Goal: Task Accomplishment & Management: Manage account settings

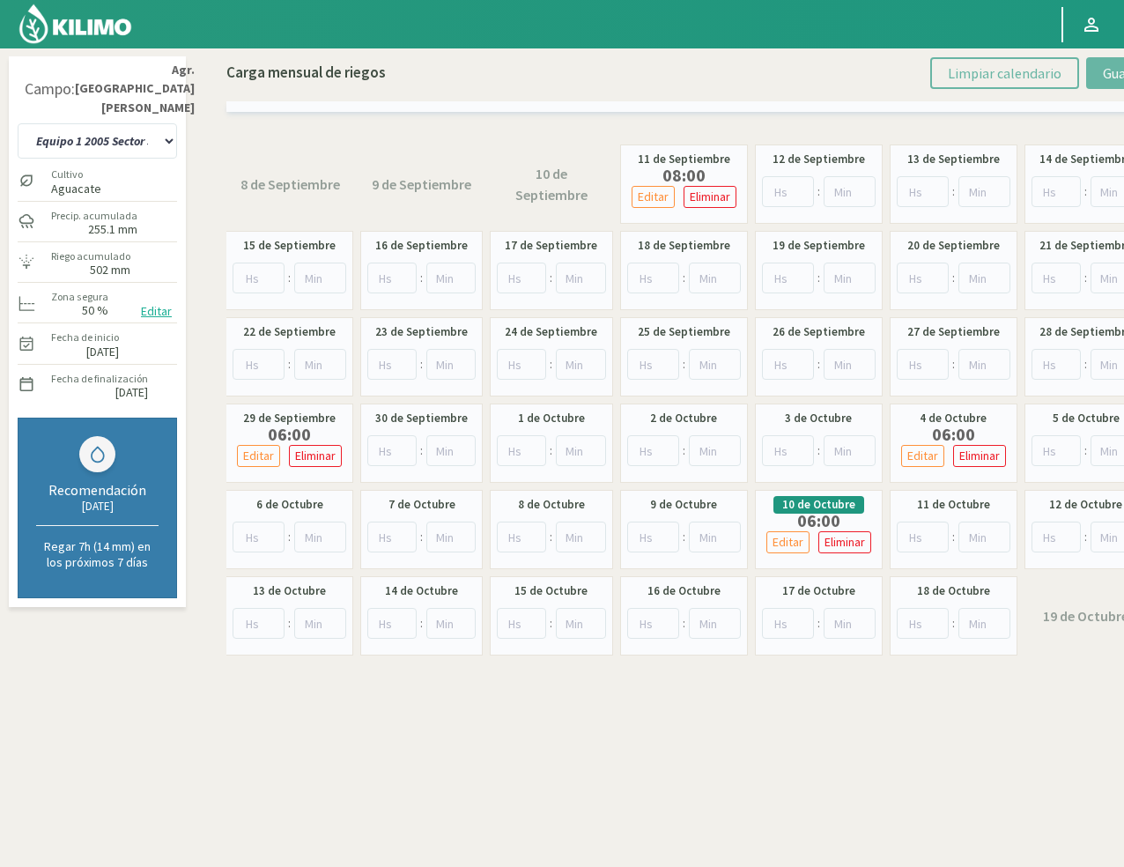
select select "18: Object"
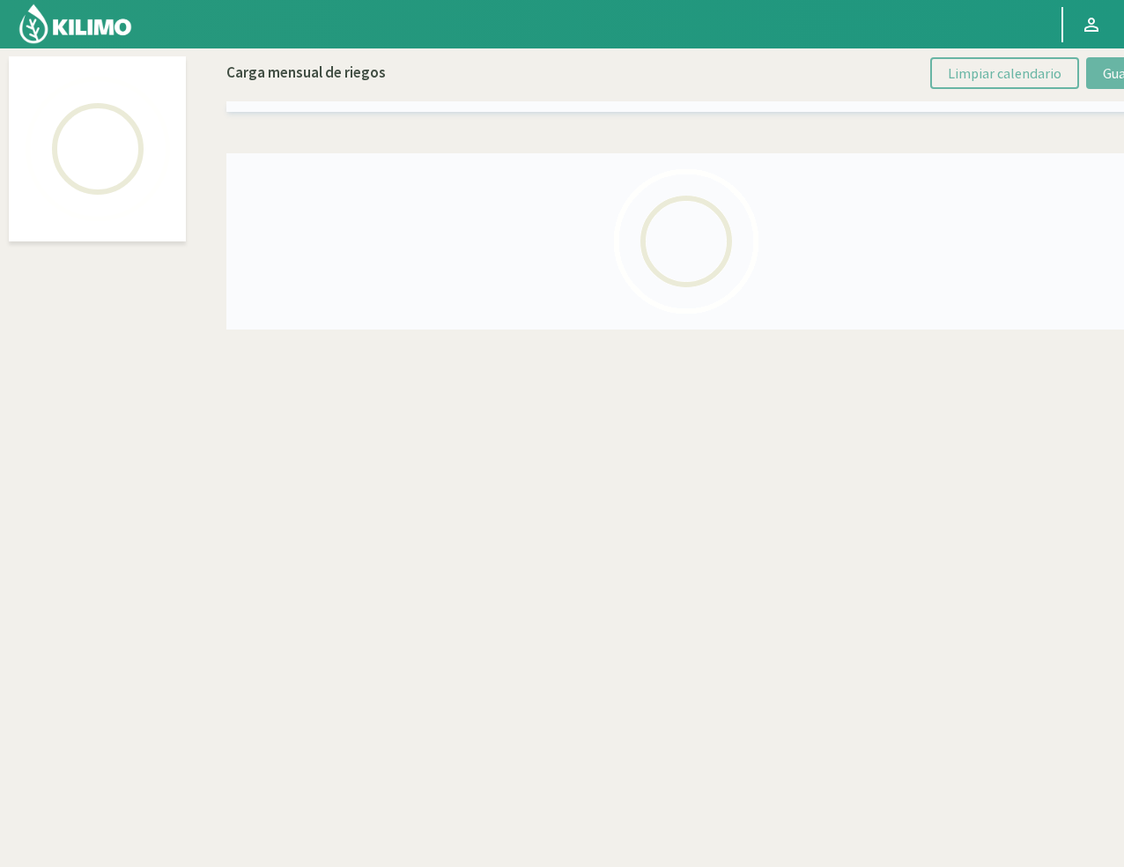
select select "44: Object"
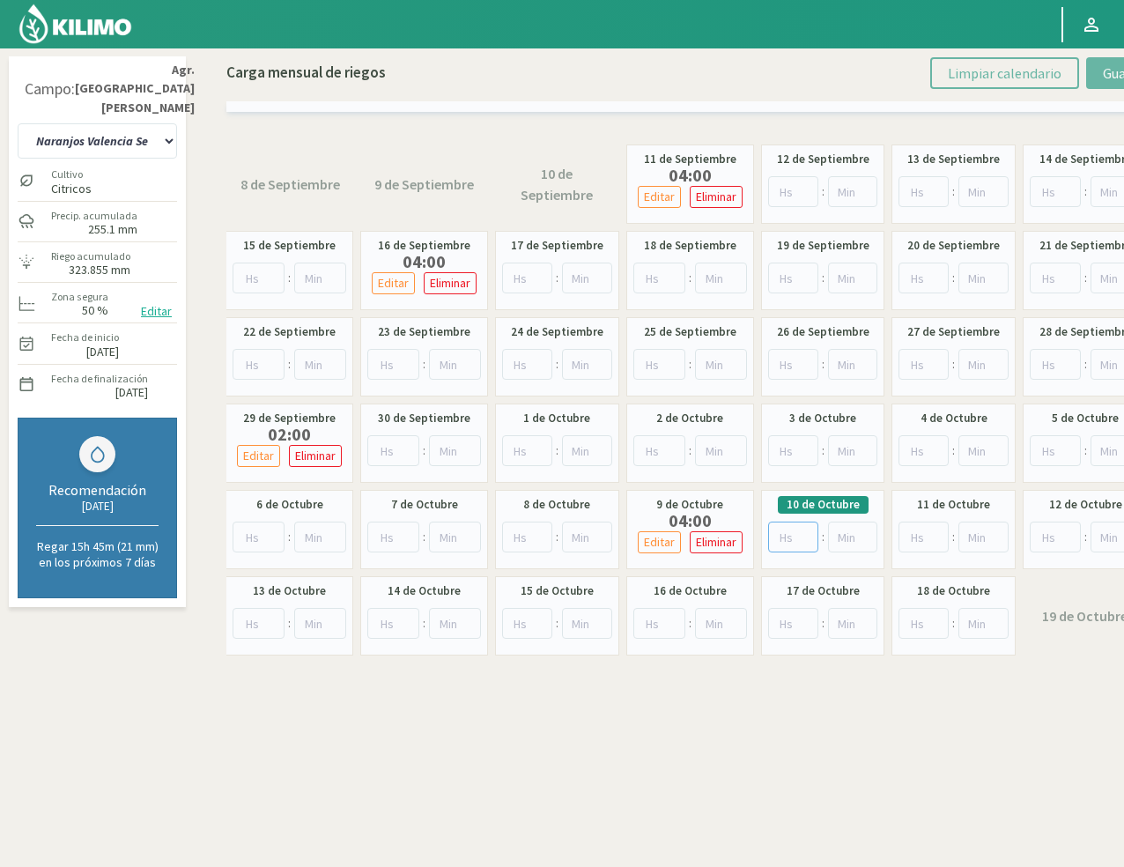
click at [787, 543] on input "number" at bounding box center [793, 537] width 50 height 31
type input "4"
click at [709, 537] on p "Eliminar" at bounding box center [716, 542] width 41 height 20
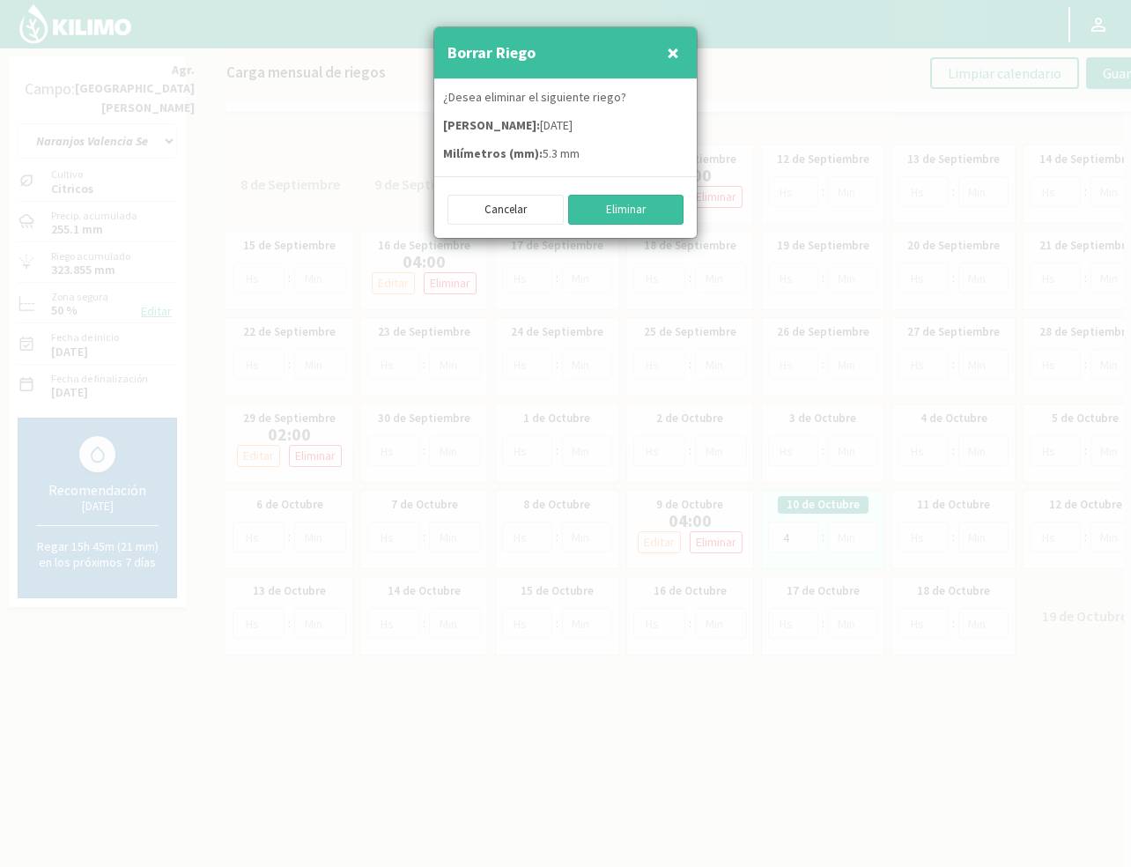
click at [600, 202] on button "Eliminar" at bounding box center [626, 210] width 116 height 30
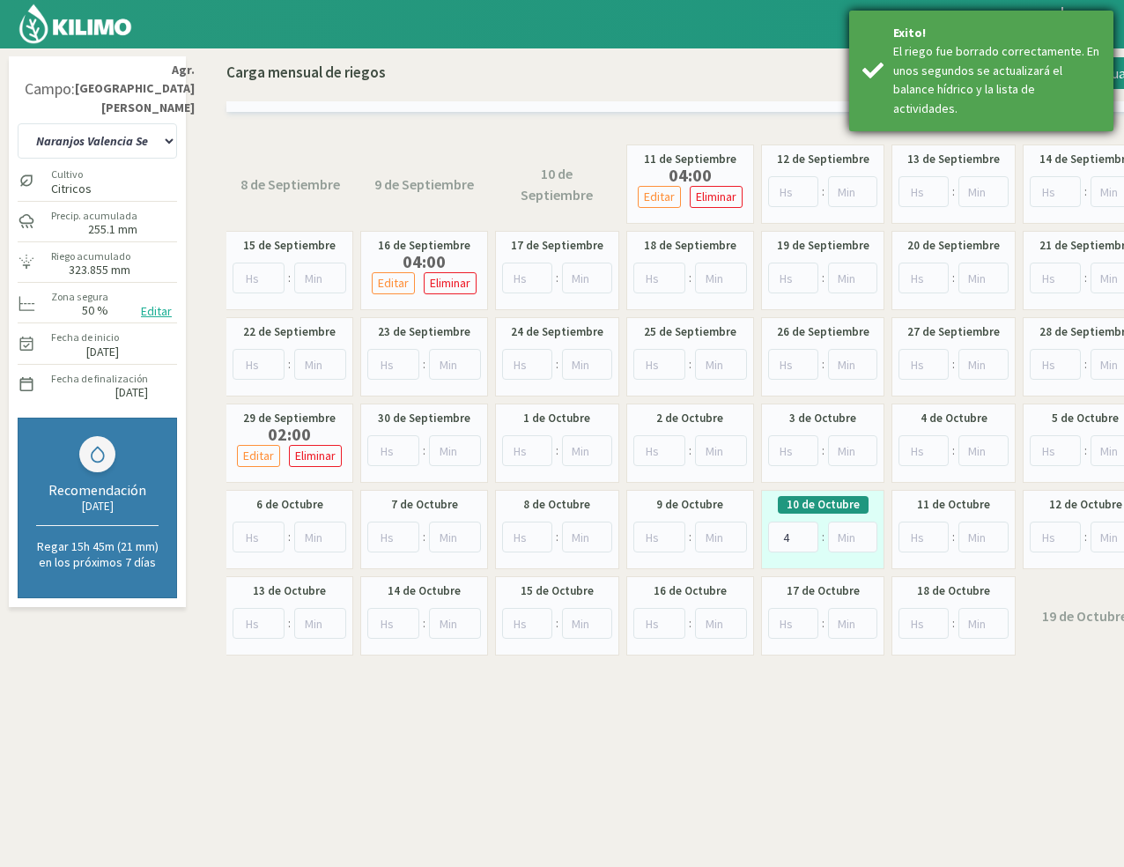
click at [981, 46] on div "El riego fue borrado correctamente. En unos segundos se actualizará el balance …" at bounding box center [996, 80] width 207 height 76
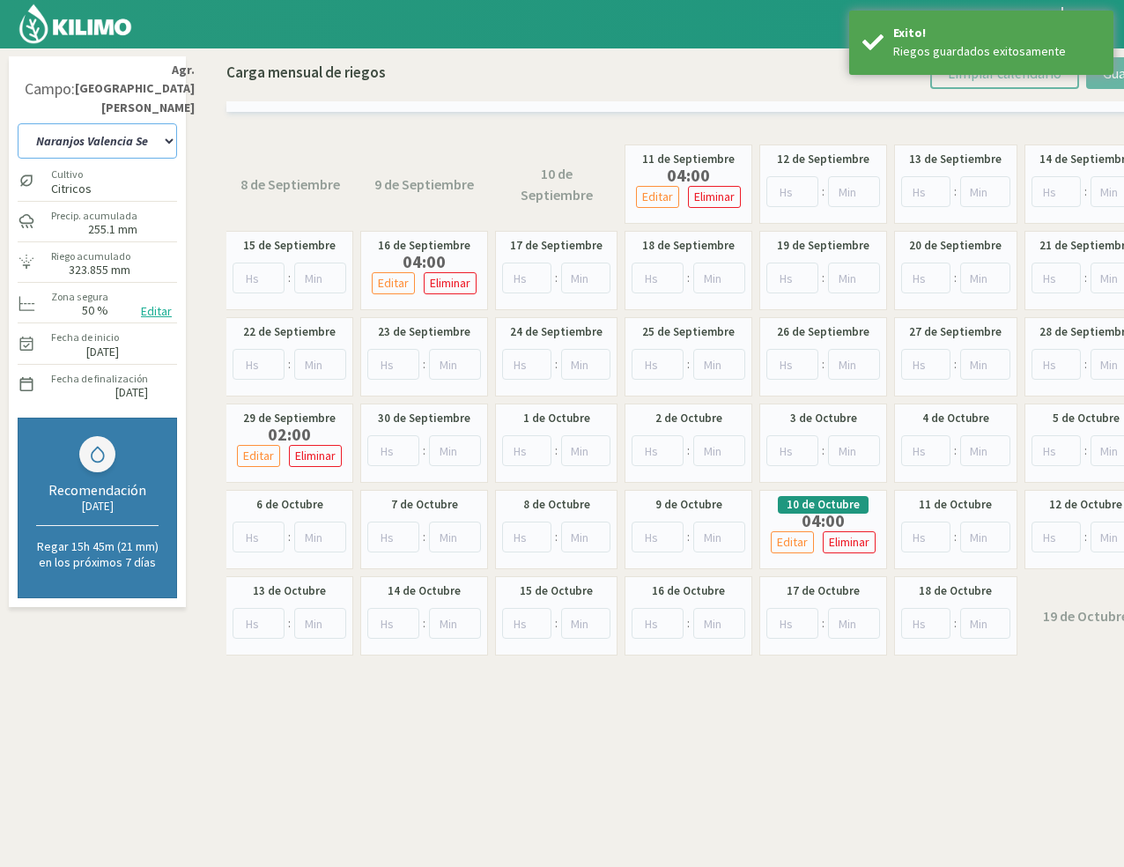
click at [135, 125] on select "10 11 12 13 1A 1B 26 27 E 3A 4 5 6 7 [PERSON_NAME] 7 Ciruela 8 9 Equipo 1 2005 …" at bounding box center [97, 140] width 159 height 35
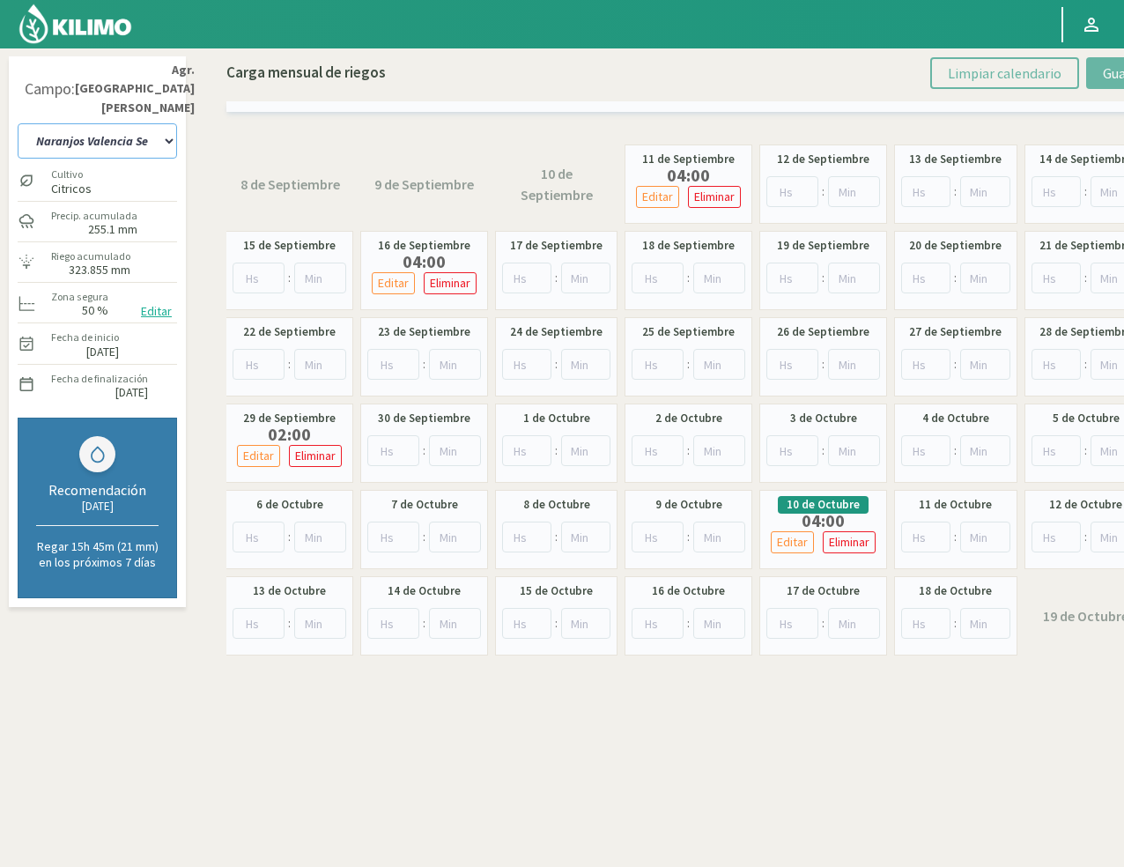
click at [136, 127] on select "10 11 12 13 1A 1B 26 27 E 3A 4 5 6 7 [PERSON_NAME] 7 Ciruela 8 9 Equipo 1 2005 …" at bounding box center [97, 140] width 159 height 35
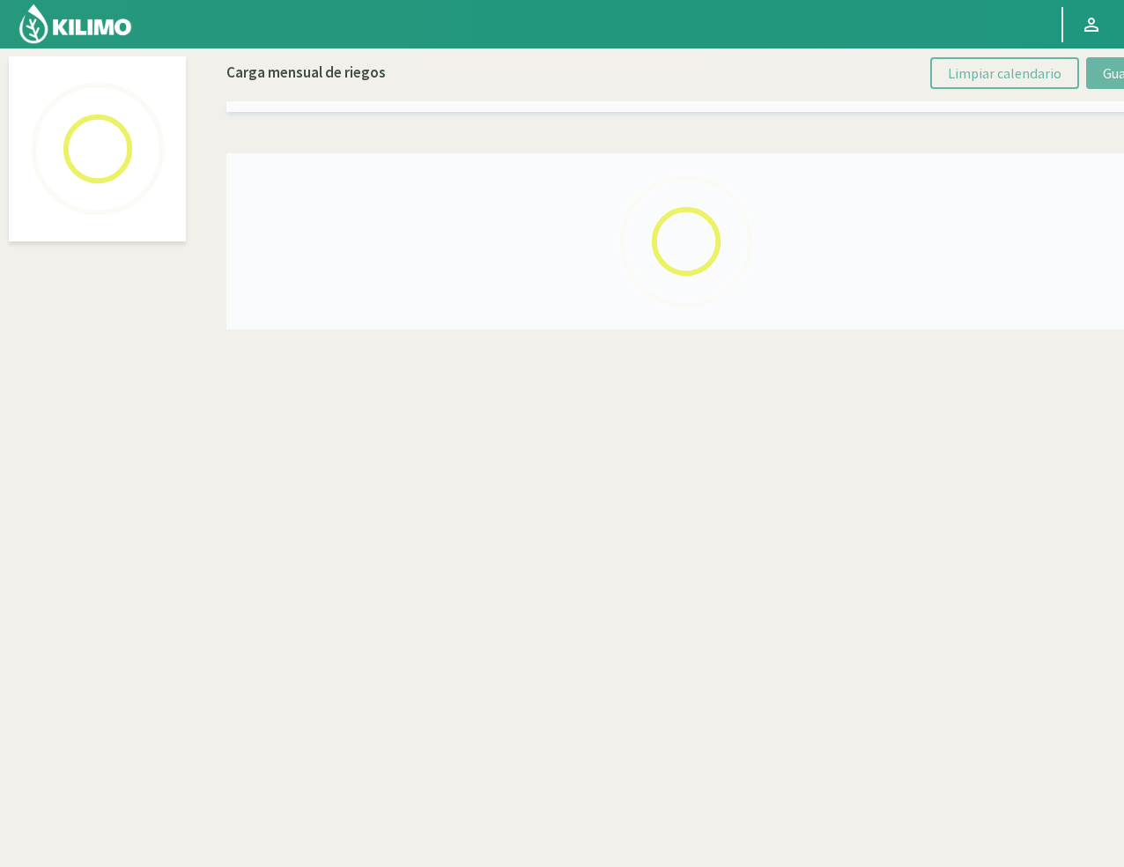
select select "5: Object"
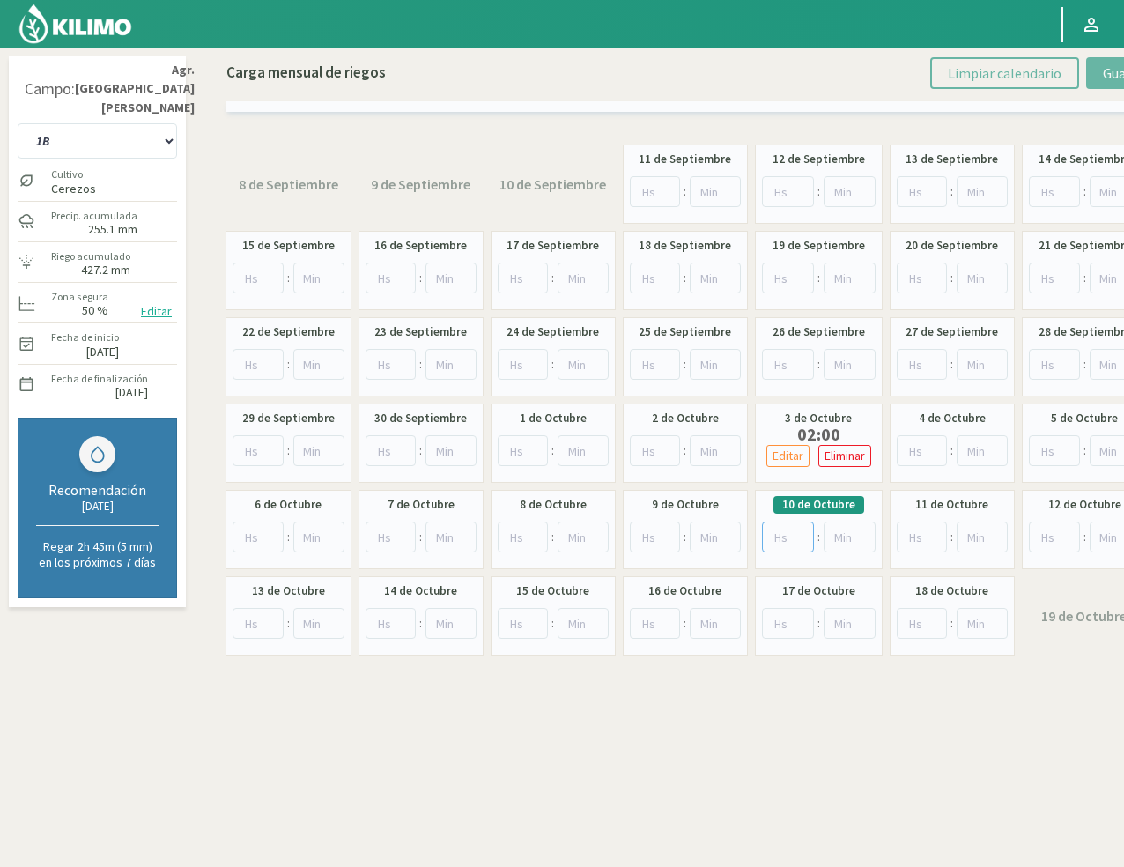
click at [772, 537] on input "number" at bounding box center [788, 537] width 52 height 31
type input "4"
drag, startPoint x: 89, startPoint y: 107, endPoint x: 89, endPoint y: 120, distance: 13.2
click at [89, 123] on select "10 11 12 13 1A 1B 26 27 E 3A 4 5 6 7 [PERSON_NAME] 7 Ciruela 8 9 Equipo 1 2005 …" at bounding box center [97, 140] width 159 height 35
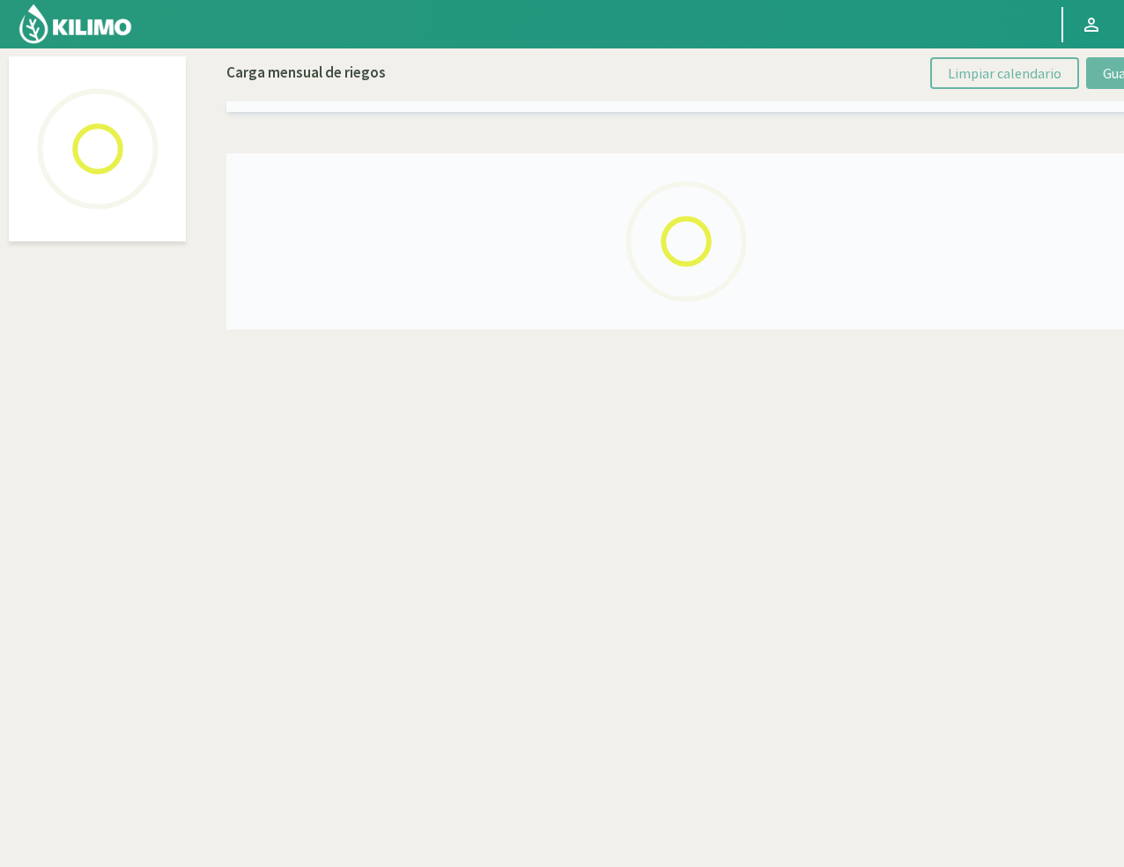
select select "62: Object"
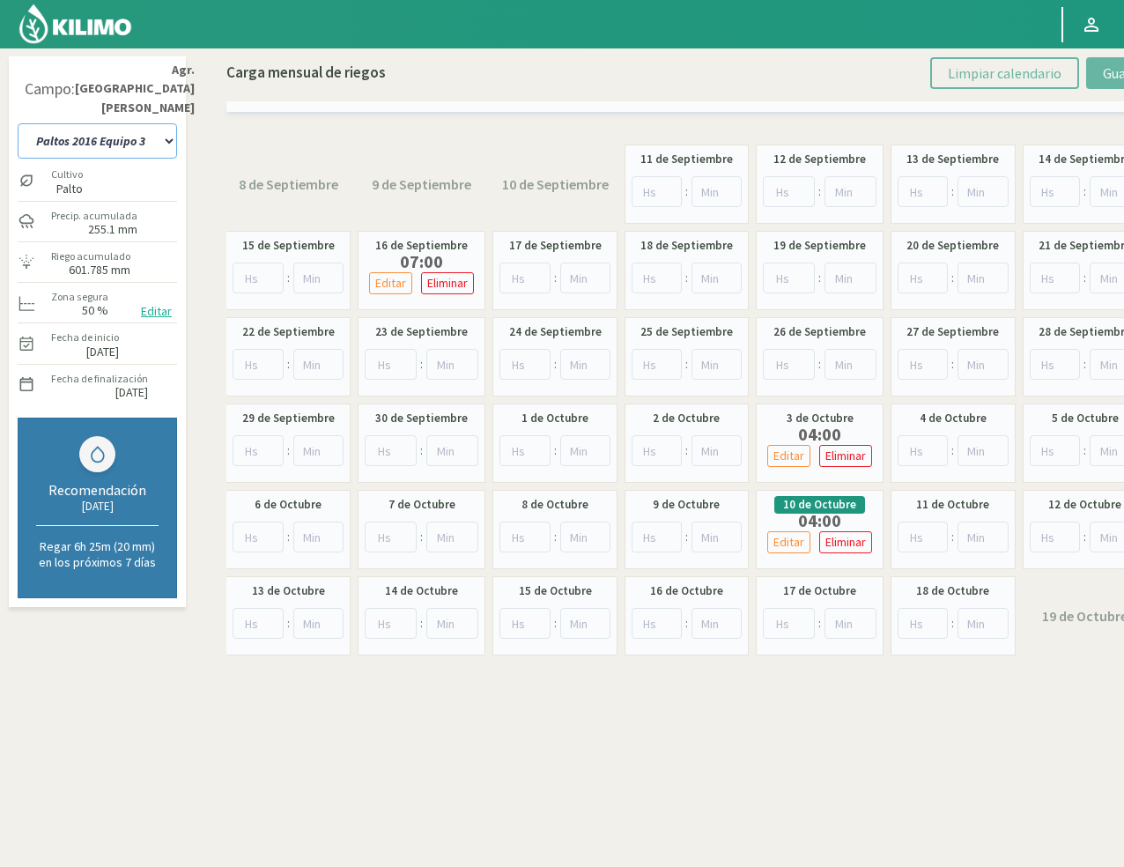
drag, startPoint x: 148, startPoint y: 117, endPoint x: 117, endPoint y: 138, distance: 37.4
click at [148, 123] on select "10 11 12 13 1A 1B 26 27 E 3A 4 5 6 7 [PERSON_NAME] 7 Ciruela 8 9 Equipo 1 2005 …" at bounding box center [97, 140] width 159 height 35
click at [113, 125] on select "10 11 12 13 1A 1B 26 27 E 3A 4 5 6 7 [PERSON_NAME] 7 Ciruela 8 9 Equipo 1 2005 …" at bounding box center [97, 140] width 159 height 35
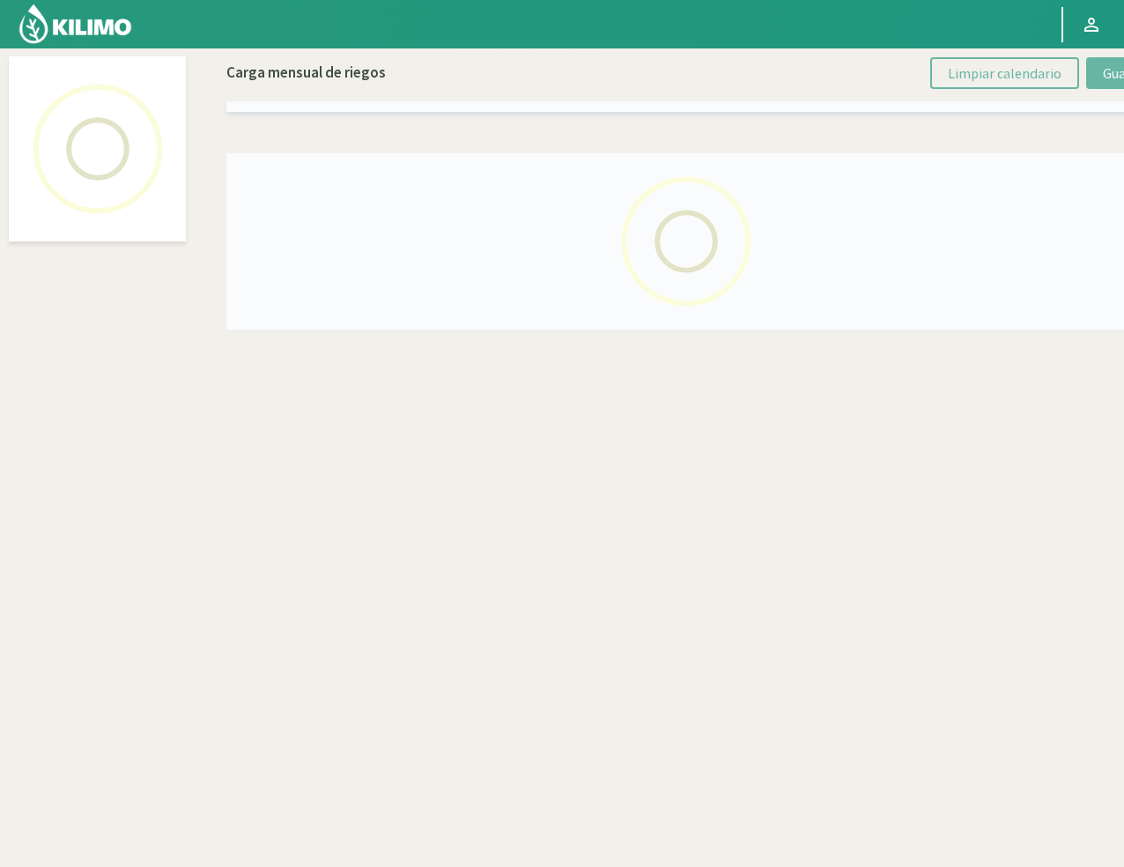
select select "18: Object"
